Goal: Information Seeking & Learning: Learn about a topic

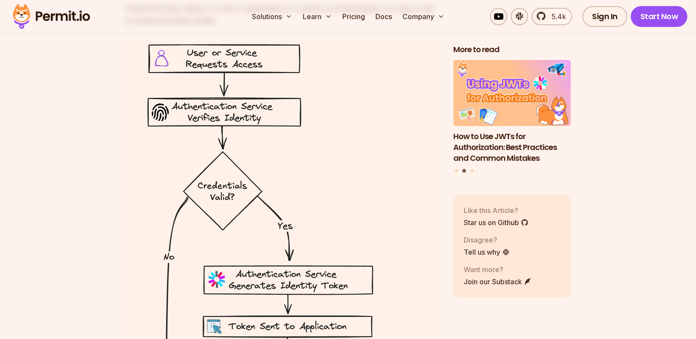
scroll to position [3283, 0]
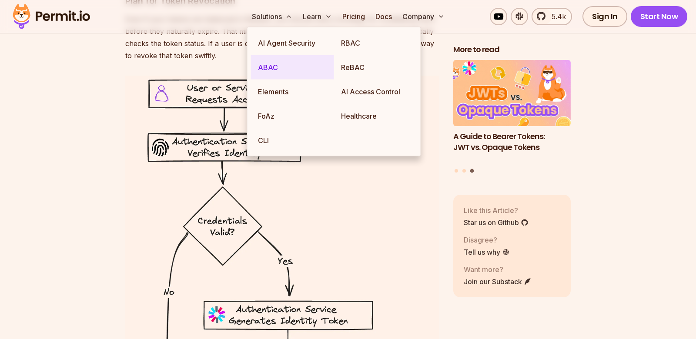
click at [271, 69] on link "ABAC" at bounding box center [292, 67] width 83 height 24
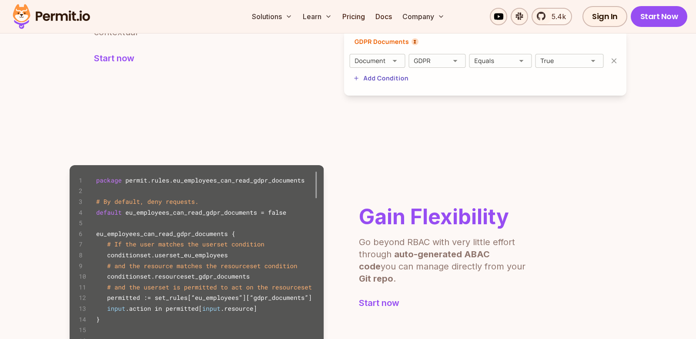
scroll to position [503, 0]
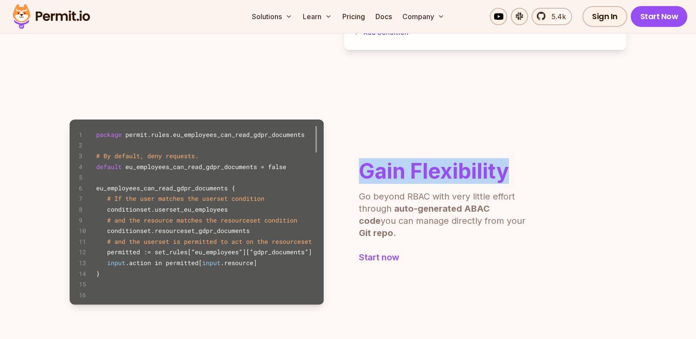
drag, startPoint x: 365, startPoint y: 176, endPoint x: 506, endPoint y: 176, distance: 141.4
click at [506, 176] on h2 "Gain Flexibility" at bounding box center [444, 171] width 170 height 21
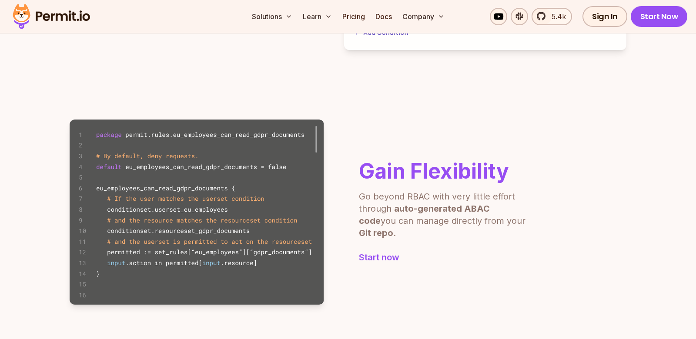
click at [397, 205] on p "Go beyond RBAC with very little effort through auto-generated ABAC code you can…" at bounding box center [444, 215] width 170 height 49
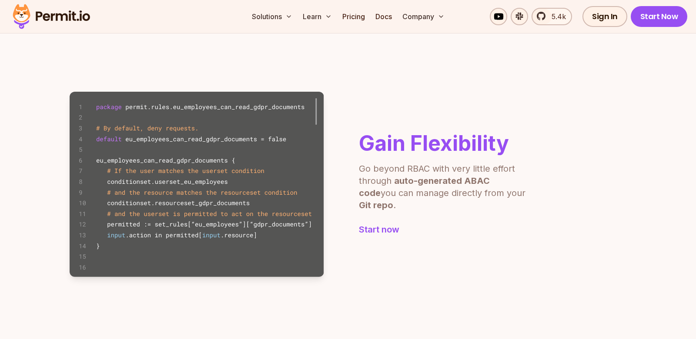
scroll to position [548, 0]
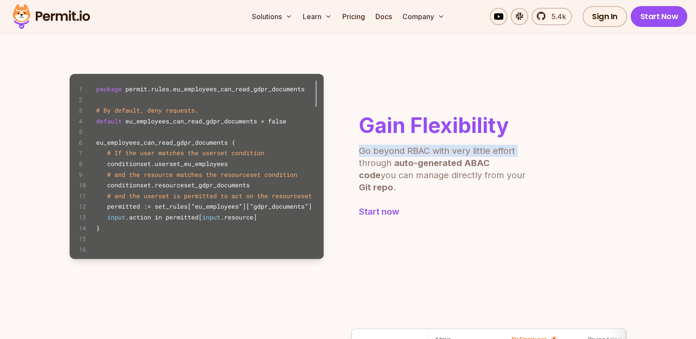
drag, startPoint x: 362, startPoint y: 158, endPoint x: 519, endPoint y: 154, distance: 156.7
click at [519, 154] on p "Go beyond RBAC with very little effort through auto-generated ABAC code you can…" at bounding box center [444, 169] width 170 height 49
click at [459, 158] on p "Go beyond RBAC with very little effort through auto-generated ABAC code you can…" at bounding box center [444, 169] width 170 height 49
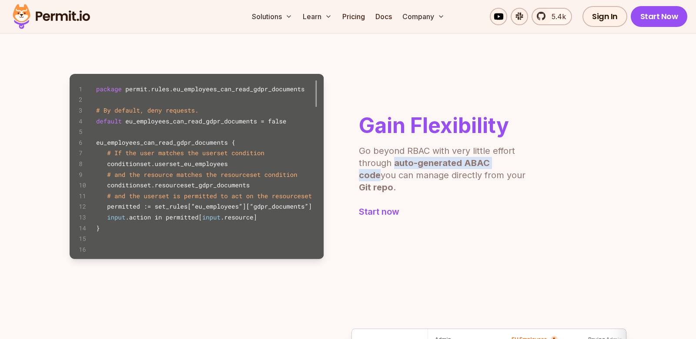
drag, startPoint x: 395, startPoint y: 171, endPoint x: 508, endPoint y: 172, distance: 112.7
click at [490, 172] on b "auto-generated ABAC code" at bounding box center [424, 169] width 131 height 23
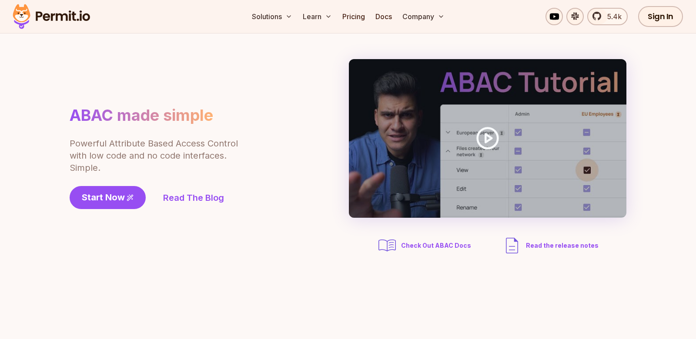
scroll to position [6, 0]
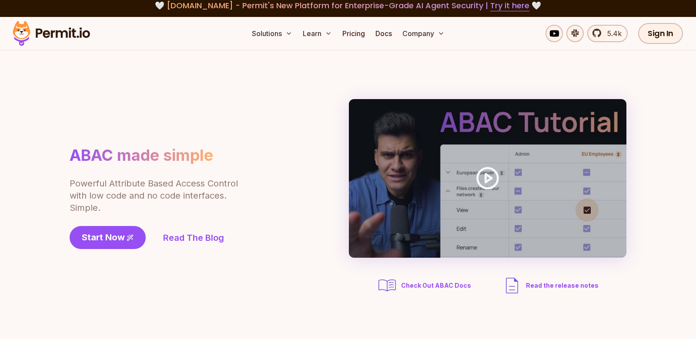
click at [423, 288] on span "Check Out ABAC Docs" at bounding box center [436, 286] width 70 height 9
